Goal: Task Accomplishment & Management: Manage account settings

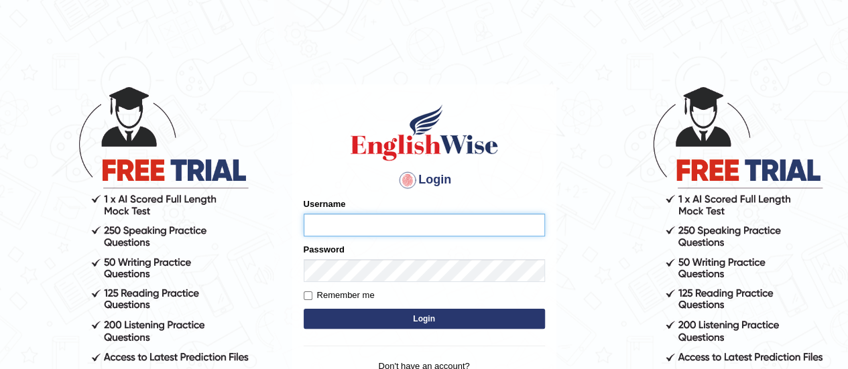
click at [381, 224] on input "Username" at bounding box center [424, 225] width 241 height 23
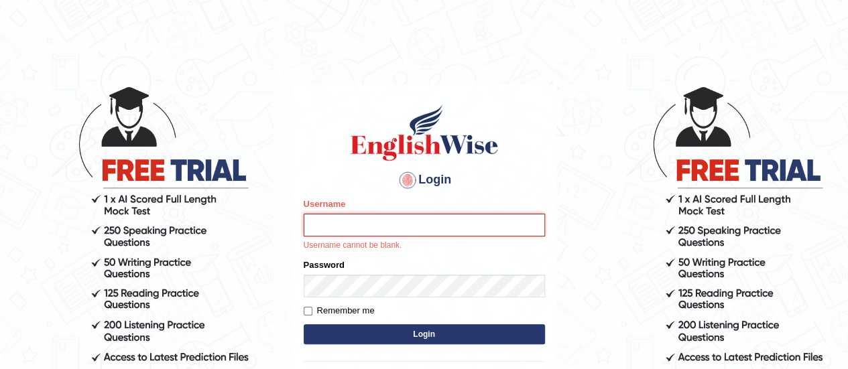
type input "Siddharth2025"
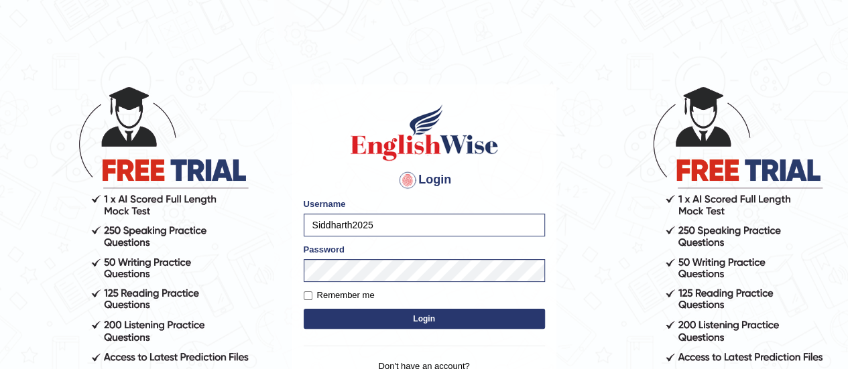
click at [415, 318] on button "Login" at bounding box center [424, 319] width 241 height 20
